Goal: Navigation & Orientation: Find specific page/section

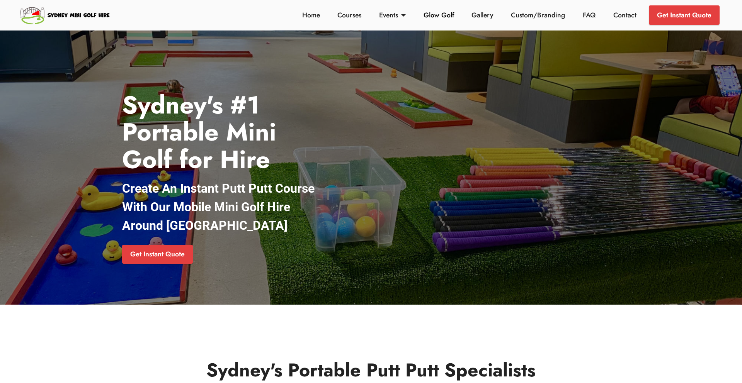
click at [441, 15] on link "Glow Golf" at bounding box center [438, 15] width 35 height 10
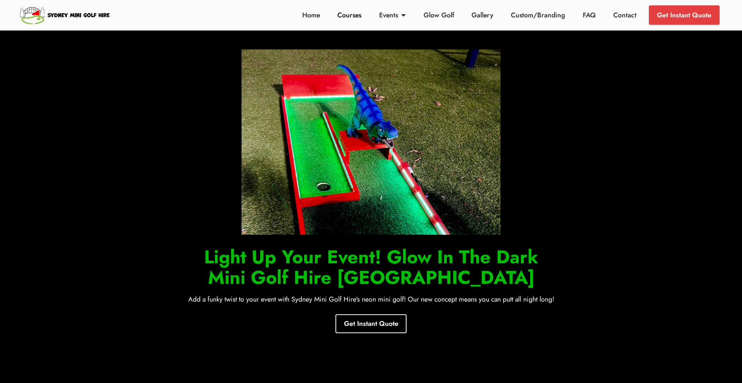
click at [340, 17] on link "Courses" at bounding box center [349, 15] width 28 height 10
